Goal: Task Accomplishment & Management: Manage account settings

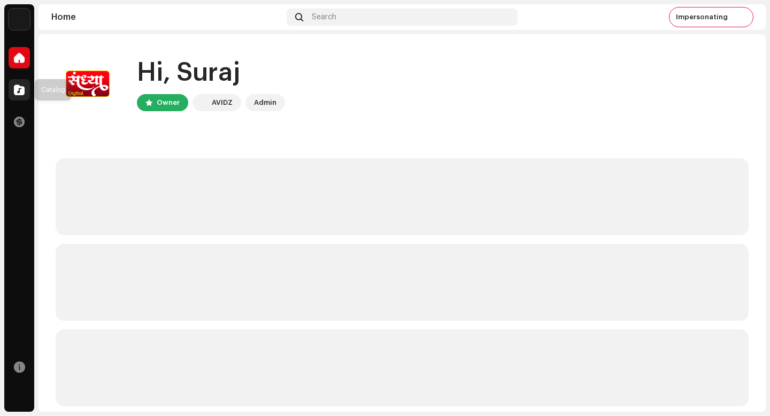
click at [19, 90] on span at bounding box center [19, 90] width 11 height 9
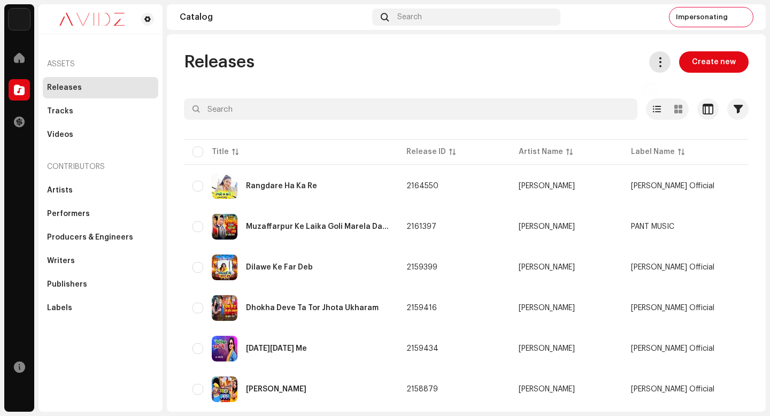
click at [655, 66] on span at bounding box center [660, 62] width 10 height 9
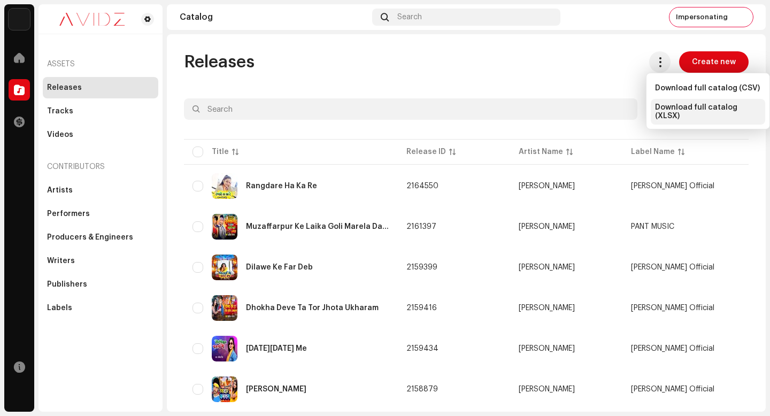
click at [667, 112] on span "Download full catalog (XLSX)" at bounding box center [708, 111] width 106 height 17
click at [470, 59] on div "Releases Create new" at bounding box center [466, 61] width 565 height 21
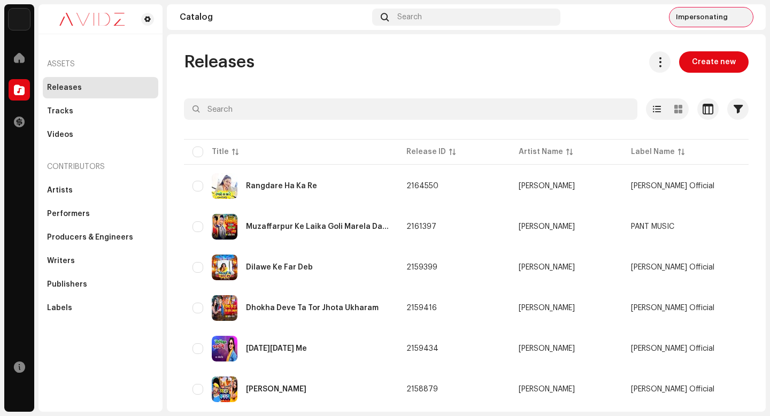
click at [745, 18] on img at bounding box center [742, 17] width 17 height 17
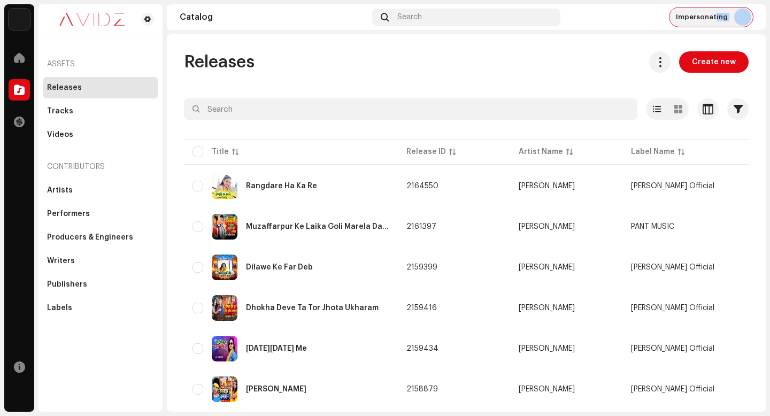
drag, startPoint x: 716, startPoint y: 14, endPoint x: 746, endPoint y: 18, distance: 30.8
click at [746, 18] on div "Impersonating" at bounding box center [711, 16] width 83 height 19
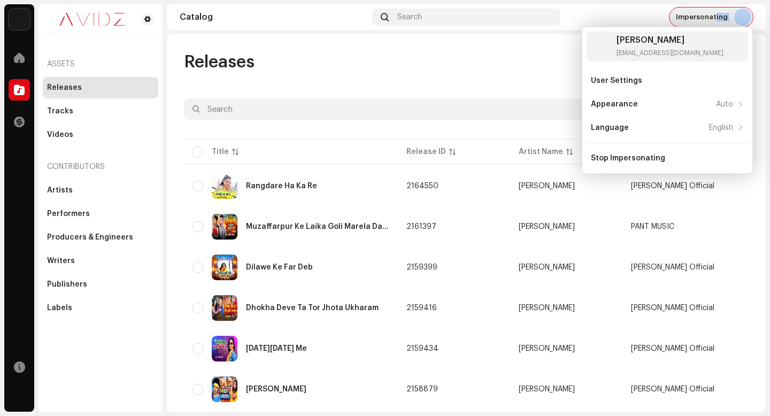
click at [746, 18] on img at bounding box center [742, 17] width 17 height 17
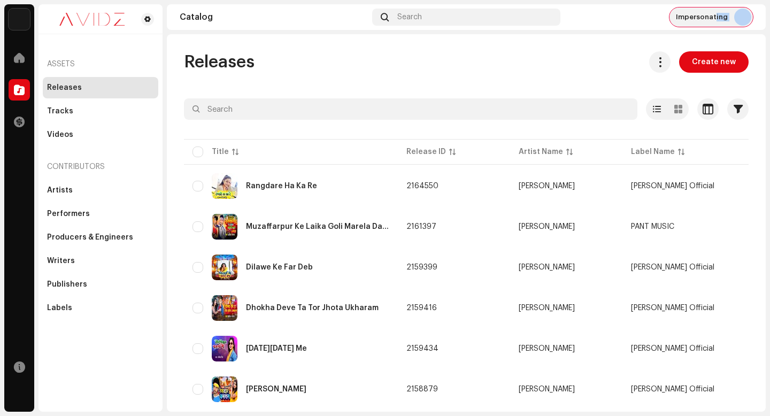
click at [746, 18] on img at bounding box center [742, 17] width 17 height 17
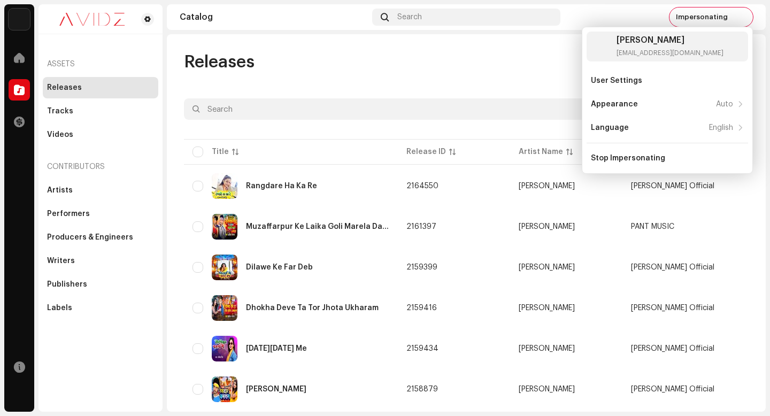
click at [437, 50] on div "Releases Create new Selected 0 Options Filters Distribution status Never Distri…" at bounding box center [466, 223] width 599 height 378
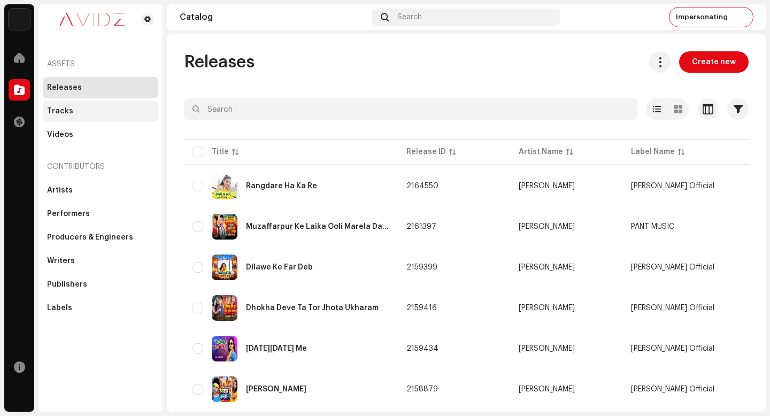
click at [103, 119] on div "Tracks" at bounding box center [101, 111] width 116 height 21
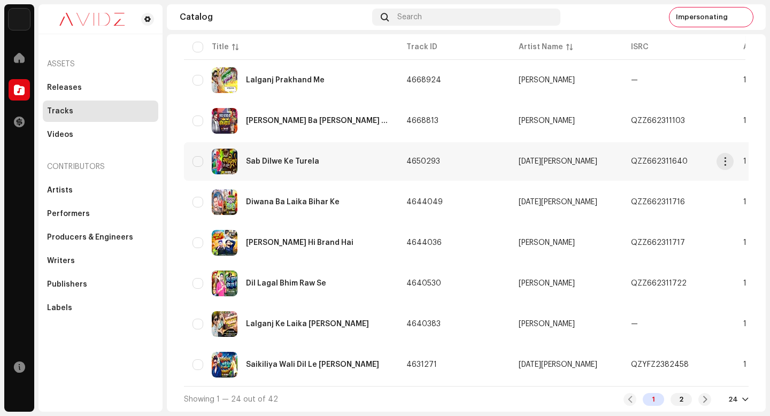
scroll to position [444, 0]
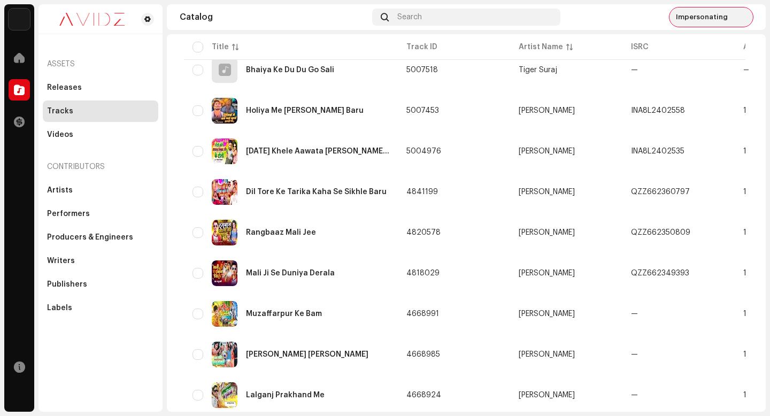
click at [714, 16] on span "Impersonating" at bounding box center [702, 17] width 52 height 9
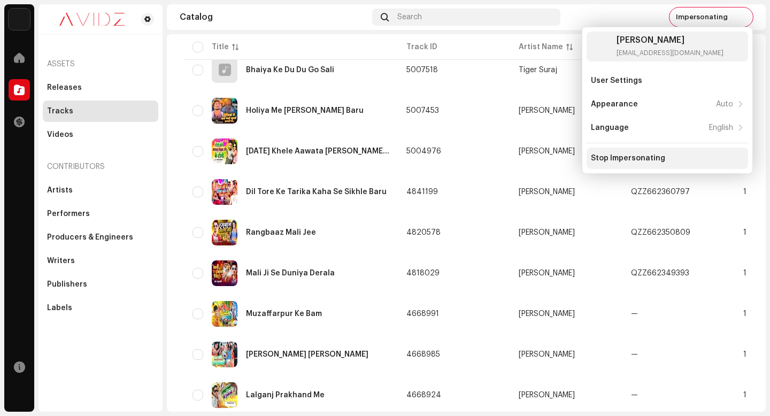
click at [655, 148] on div "Stop Impersonating" at bounding box center [668, 158] width 162 height 21
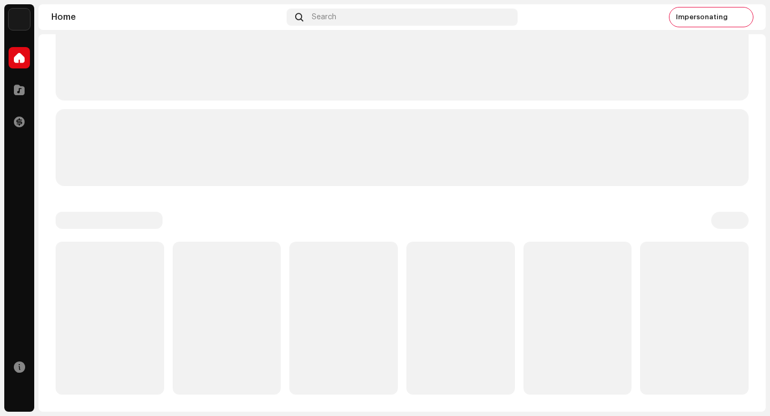
scroll to position [168, 0]
